Goal: Transaction & Acquisition: Purchase product/service

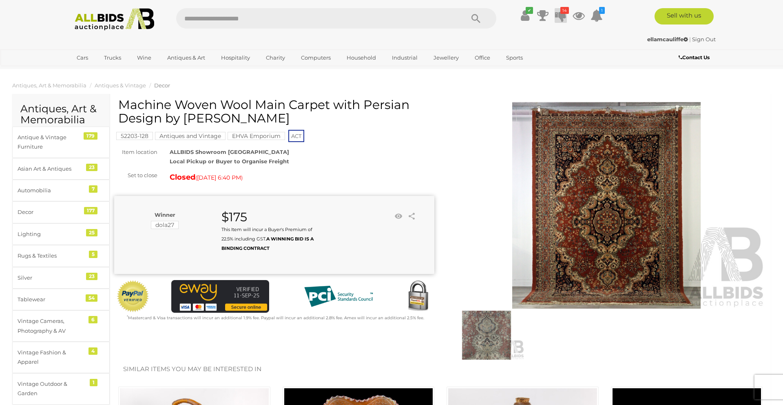
click at [563, 17] on icon at bounding box center [560, 15] width 11 height 15
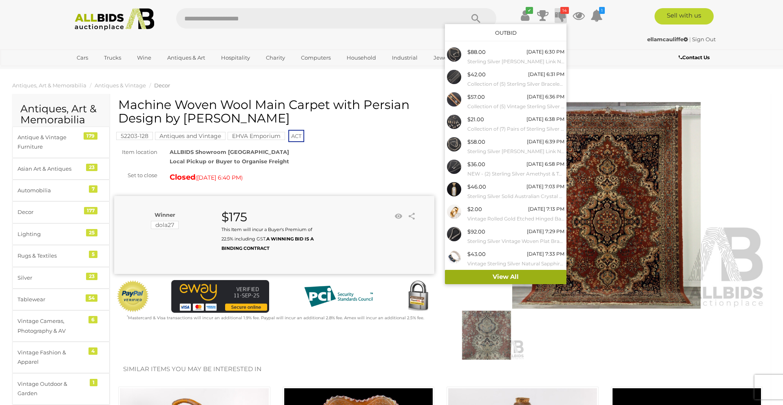
click at [503, 275] on link "View All" at bounding box center [506, 277] width 122 height 14
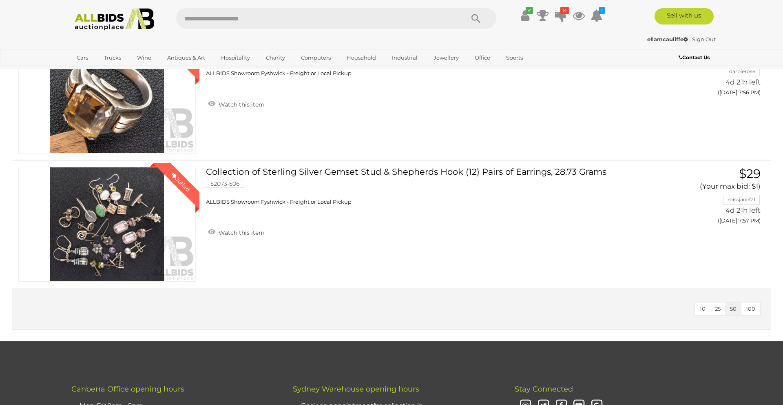
scroll to position [1676, 0]
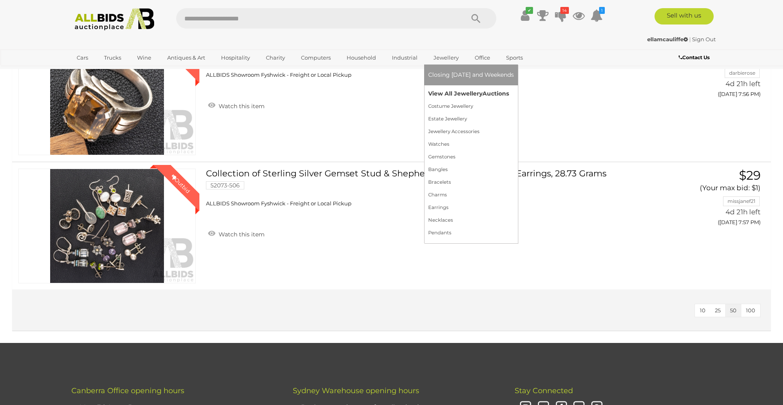
click at [446, 95] on link "View All Jewellery Auctions" at bounding box center [471, 93] width 86 height 13
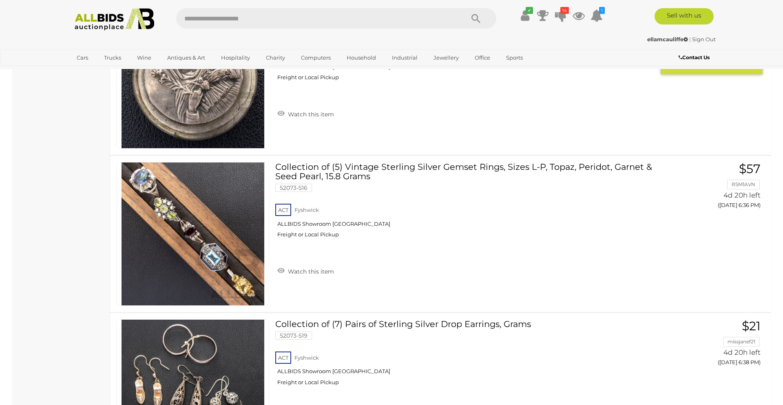
scroll to position [861, 0]
